Goal: Check status: Check status

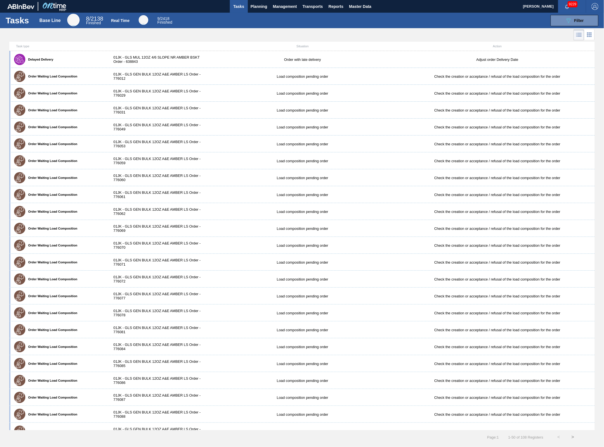
click at [252, 32] on div at bounding box center [302, 35] width 604 height 14
click at [261, 3] on span "Planning" at bounding box center [259, 6] width 17 height 7
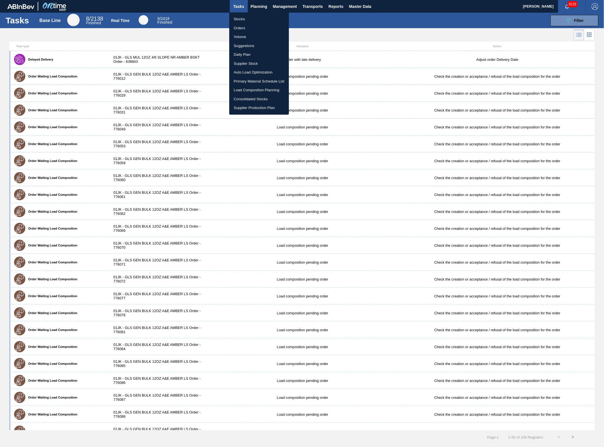
click at [574, 16] on div at bounding box center [302, 223] width 604 height 447
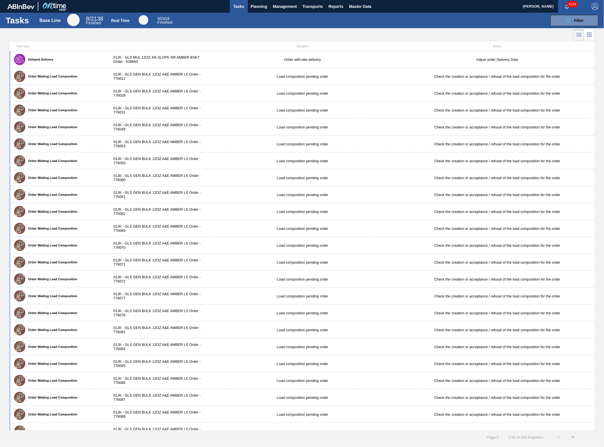
click at [577, 21] on div "Stocks Orders Volume Suggestions Daily Plan Supplier Stock Auto Load Optimizati…" at bounding box center [302, 223] width 604 height 447
click at [573, 23] on div "089F7B8B-B2A5-4AFE-B5C0-19BA573D28AC Filter" at bounding box center [575, 20] width 19 height 7
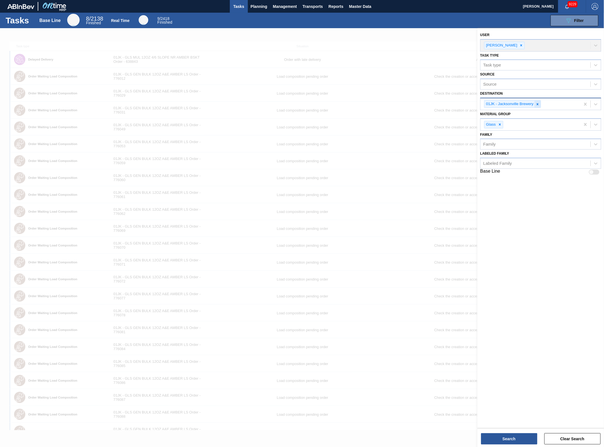
click at [538, 105] on icon at bounding box center [538, 104] width 4 height 4
click at [499, 122] on icon at bounding box center [500, 123] width 4 height 4
type Group "631615"
click at [513, 214] on div "User [PERSON_NAME] Task type Task type Source Source Destination Destination Ma…" at bounding box center [541, 227] width 127 height 399
click at [414, 22] on div "089F7B8B-B2A5-4AFE-B5C0-19BA573D28AC Filter" at bounding box center [389, 20] width 425 height 11
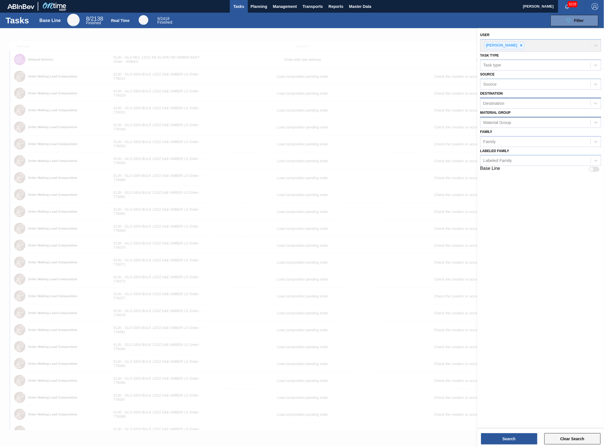
click at [580, 441] on button "Clear Search" at bounding box center [573, 438] width 56 height 11
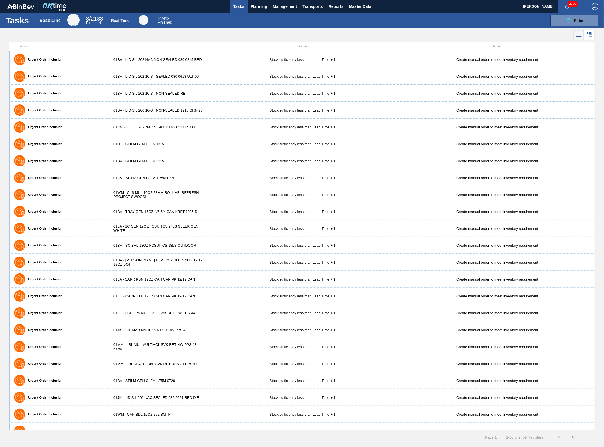
click at [470, 25] on div "089F7B8B-B2A5-4AFE-B5C0-19BA573D28AC Filter" at bounding box center [389, 20] width 425 height 11
click at [570, 17] on icon "089F7B8B-B2A5-4AFE-B5C0-19BA573D28AC" at bounding box center [569, 20] width 7 height 7
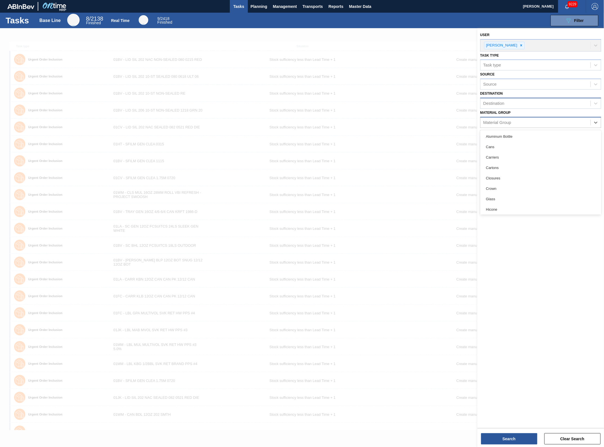
click at [521, 124] on div "Material Group" at bounding box center [536, 122] width 110 height 8
click at [501, 191] on div "Crown" at bounding box center [541, 188] width 121 height 10
click at [509, 142] on div "Family" at bounding box center [536, 143] width 110 height 8
type input "631615"
click at [559, 201] on div "User [PERSON_NAME] Task type Task type Source Source Destination Destination Ma…" at bounding box center [541, 227] width 127 height 399
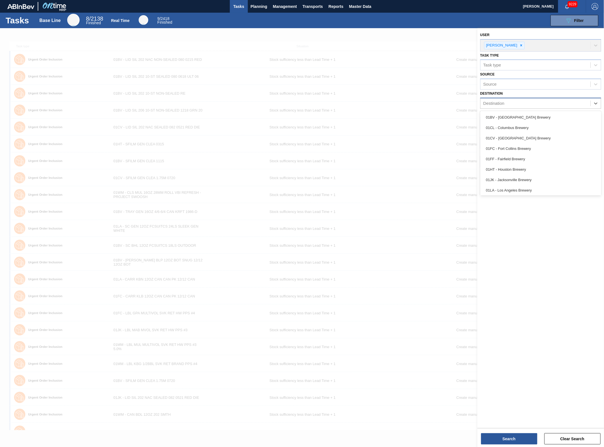
click at [511, 108] on div "Destination" at bounding box center [541, 103] width 121 height 11
click at [513, 82] on div "Source" at bounding box center [536, 84] width 110 height 8
click at [397, 37] on div at bounding box center [302, 251] width 604 height 447
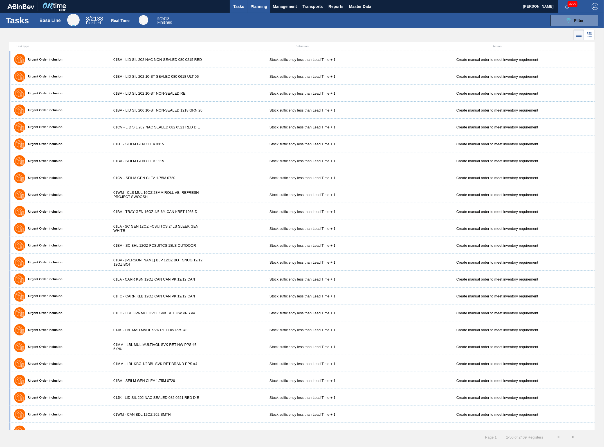
click at [268, 6] on button "Planning" at bounding box center [259, 6] width 22 height 13
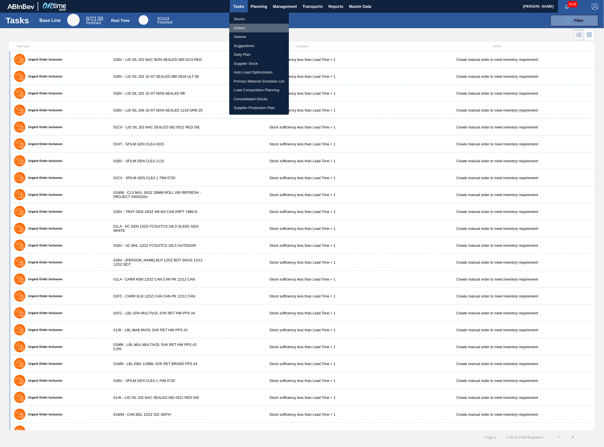
drag, startPoint x: 244, startPoint y: 27, endPoint x: 408, endPoint y: 299, distance: 317.6
click at [244, 27] on li "Orders" at bounding box center [259, 28] width 60 height 9
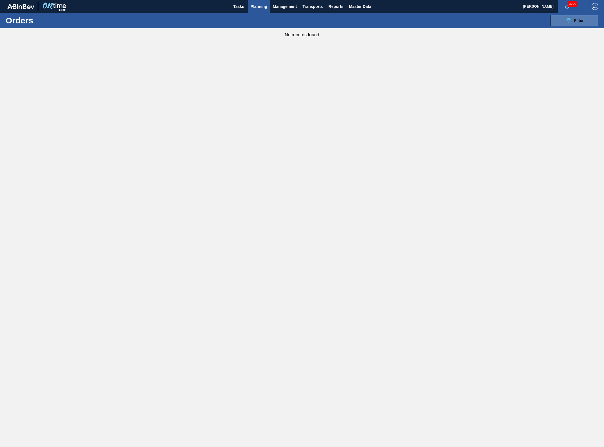
click at [572, 16] on button "089F7B8B-B2A5-4AFE-B5C0-19BA573D28AC Filter" at bounding box center [575, 20] width 48 height 11
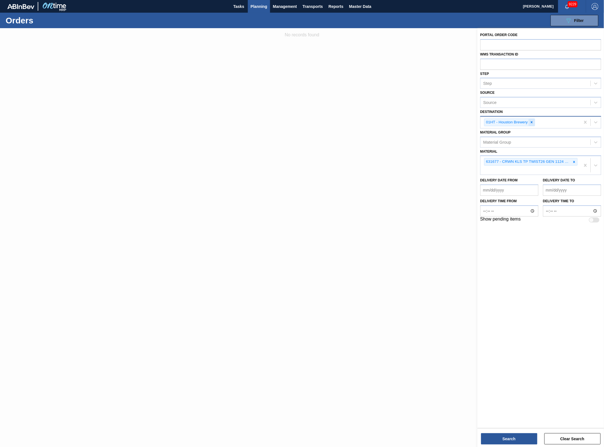
click at [533, 124] on div at bounding box center [532, 122] width 6 height 7
click at [572, 161] on div at bounding box center [575, 160] width 6 height 7
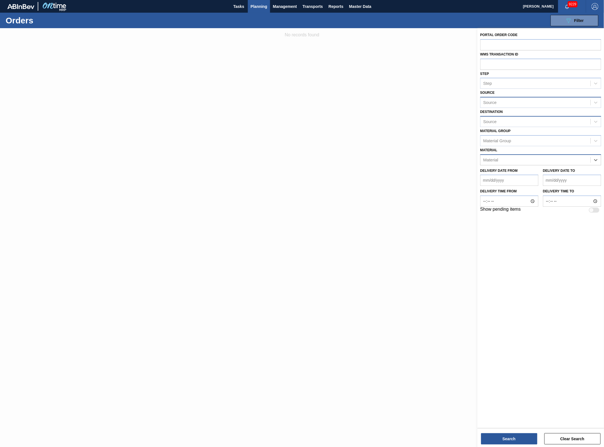
click at [508, 101] on div "Source" at bounding box center [536, 103] width 110 height 8
click at [499, 15] on div "089F7B8B-B2A5-4AFE-B5C0-19BA573D28AC Filter Portal Order Code WMS Transaction I…" at bounding box center [346, 20] width 510 height 17
click at [493, 20] on div "089F7B8B-B2A5-4AFE-B5C0-19BA573D28AC Filter Portal Order Code WMS Transaction I…" at bounding box center [346, 20] width 510 height 17
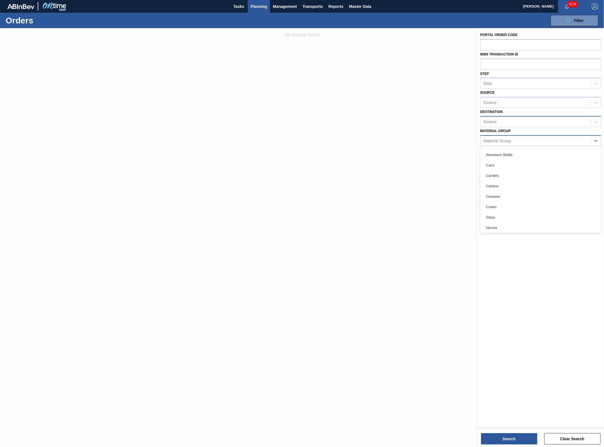
click at [526, 144] on div "Material Group" at bounding box center [536, 141] width 110 height 8
click at [508, 209] on div "Crown" at bounding box center [541, 207] width 121 height 10
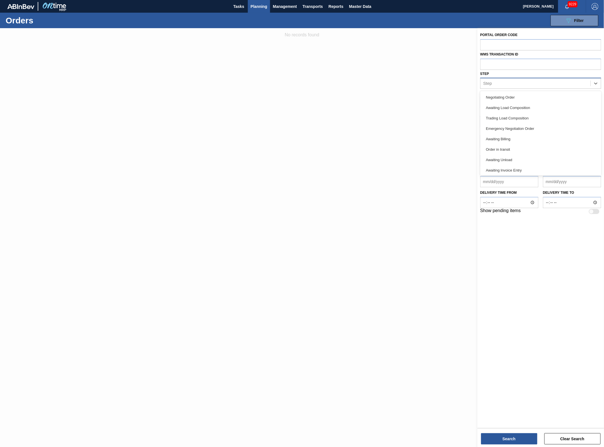
click at [504, 84] on div "Step" at bounding box center [536, 83] width 110 height 8
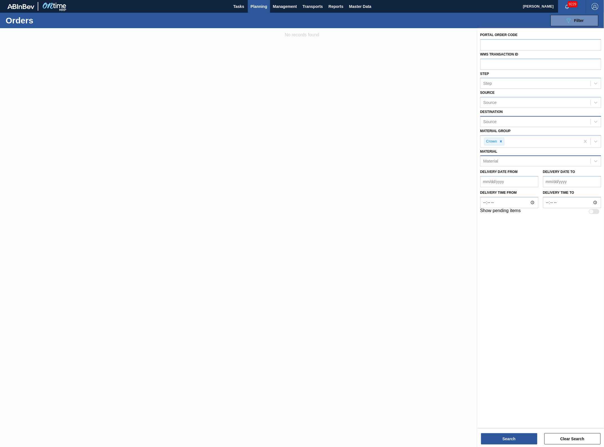
click at [442, 95] on div at bounding box center [302, 251] width 604 height 447
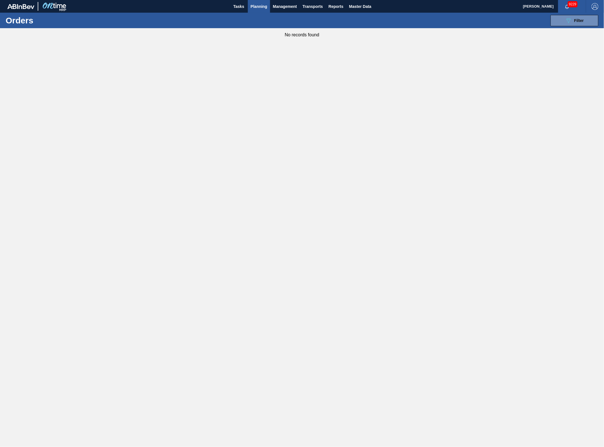
click at [584, 26] on div "089F7B8B-B2A5-4AFE-B5C0-19BA573D28AC Filter Portal Order Code WMS Transaction I…" at bounding box center [346, 20] width 510 height 17
click at [568, 20] on icon at bounding box center [569, 20] width 4 height 5
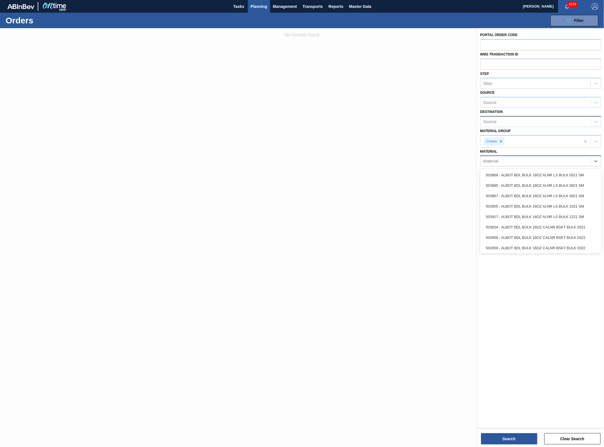
click at [556, 164] on div "Material" at bounding box center [536, 161] width 110 height 8
type input "631615"
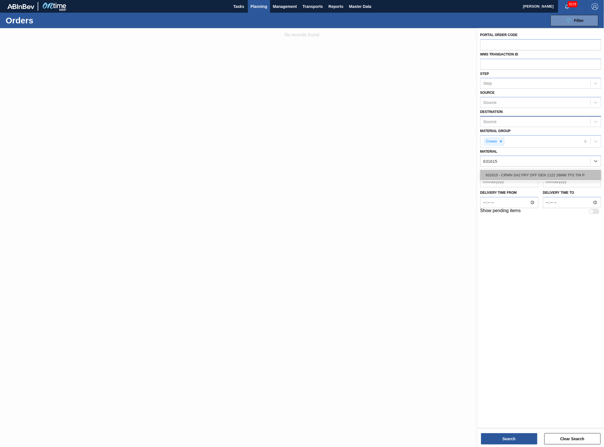
click at [554, 173] on div "631615 - CRWN SA2 PRY OFF GEN 1122 26MM TFS TIN P" at bounding box center [541, 175] width 121 height 10
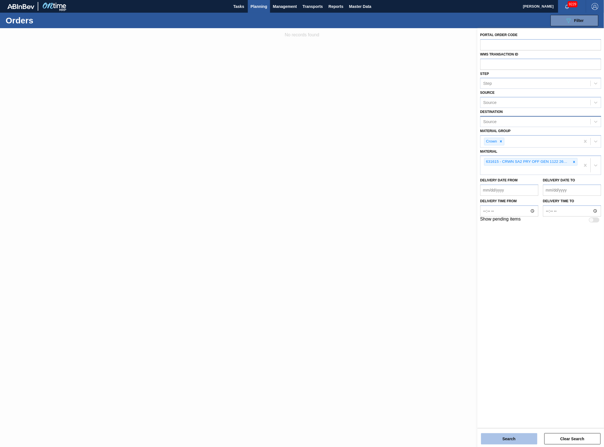
click at [522, 441] on button "Search" at bounding box center [509, 438] width 56 height 11
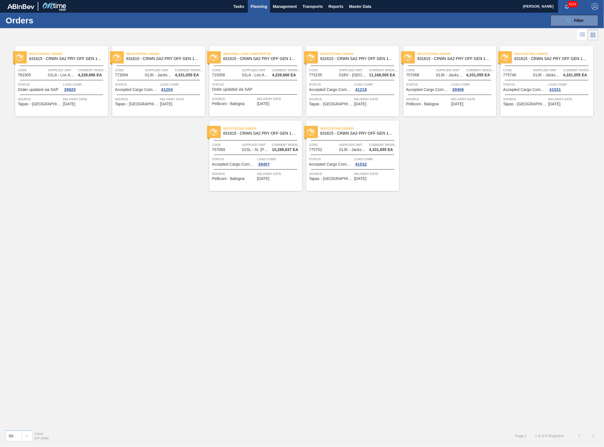
click at [95, 97] on span "Delivery Date" at bounding box center [85, 99] width 44 height 6
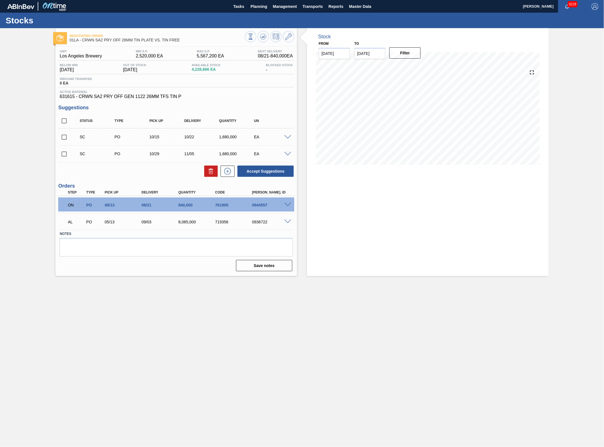
click at [284, 207] on div "0944557" at bounding box center [272, 205] width 42 height 5
click at [286, 206] on span at bounding box center [288, 205] width 7 height 4
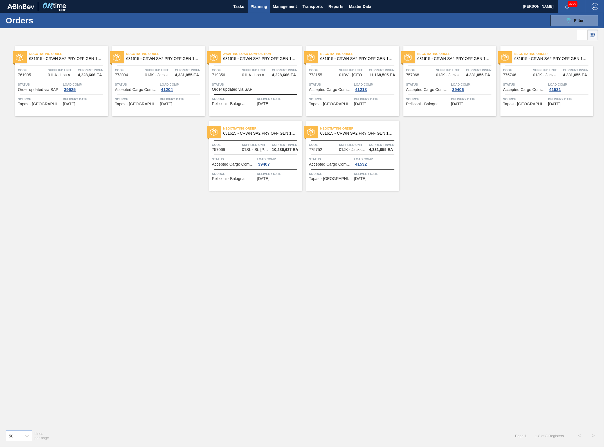
click at [264, 141] on div "Negotiating Order 631615 - CRWN SA2 PRY OFF GEN 1122 26MM TFS TIN P Code 757069…" at bounding box center [255, 155] width 93 height 70
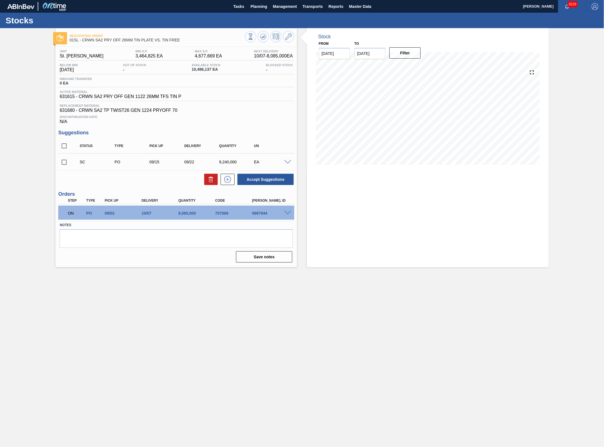
click at [144, 299] on main "Tasks Planning Management Transports Reports Master Data [PERSON_NAME] 9229 Mar…" at bounding box center [302, 223] width 604 height 447
click at [289, 215] on span at bounding box center [288, 213] width 7 height 4
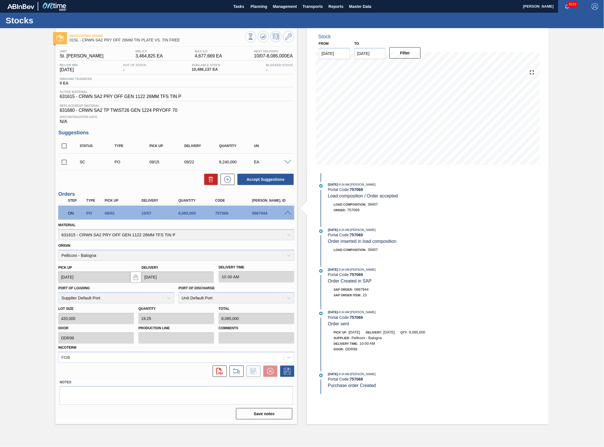
click at [286, 163] on span at bounding box center [288, 162] width 7 height 4
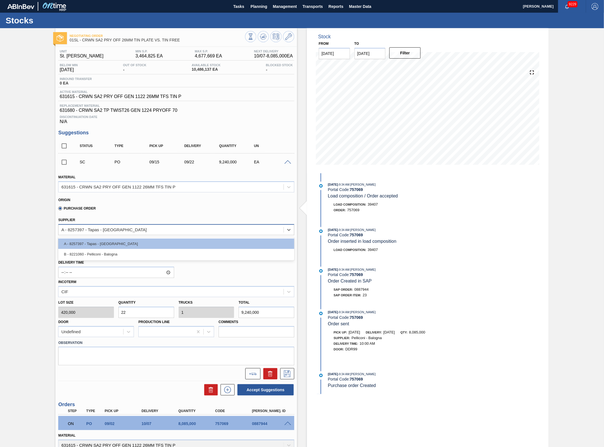
click at [124, 234] on div "A - 8257397 - Tapas - [GEOGRAPHIC_DATA]" at bounding box center [171, 230] width 225 height 8
click at [21, 258] on div "Negotiating Order 01SL - CRWN SA2 PRY OFF 26MM TIN PLATE VS. TIN FREE Unit St. …" at bounding box center [302, 331] width 604 height 606
click at [165, 231] on div "A - 8257397 - Tapas - [GEOGRAPHIC_DATA]" at bounding box center [171, 230] width 225 height 8
click at [43, 230] on div "Negotiating Order 01SL - CRWN SA2 PRY OFF 26MM TIN PLATE VS. TIN FREE Unit St. …" at bounding box center [302, 331] width 604 height 606
